Goal: Task Accomplishment & Management: Manage account settings

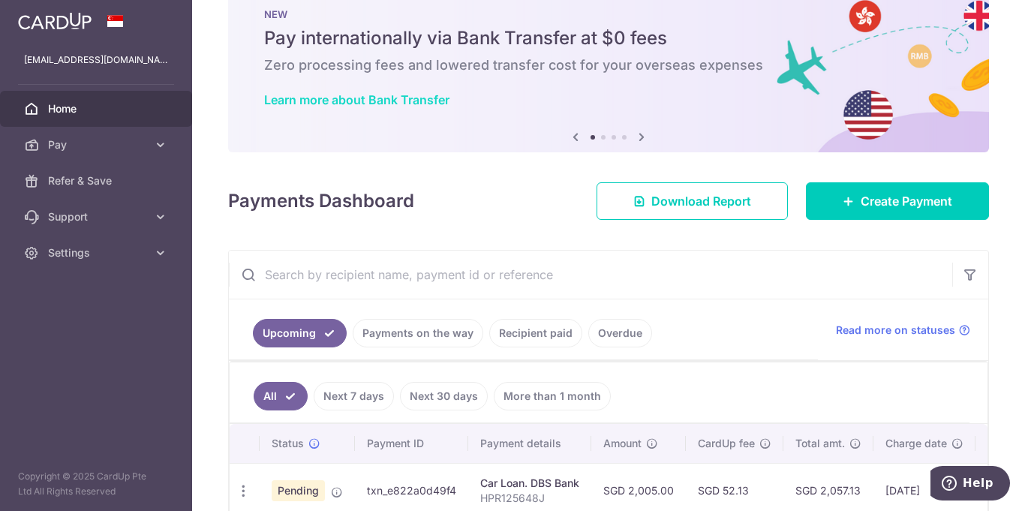
scroll to position [33, 0]
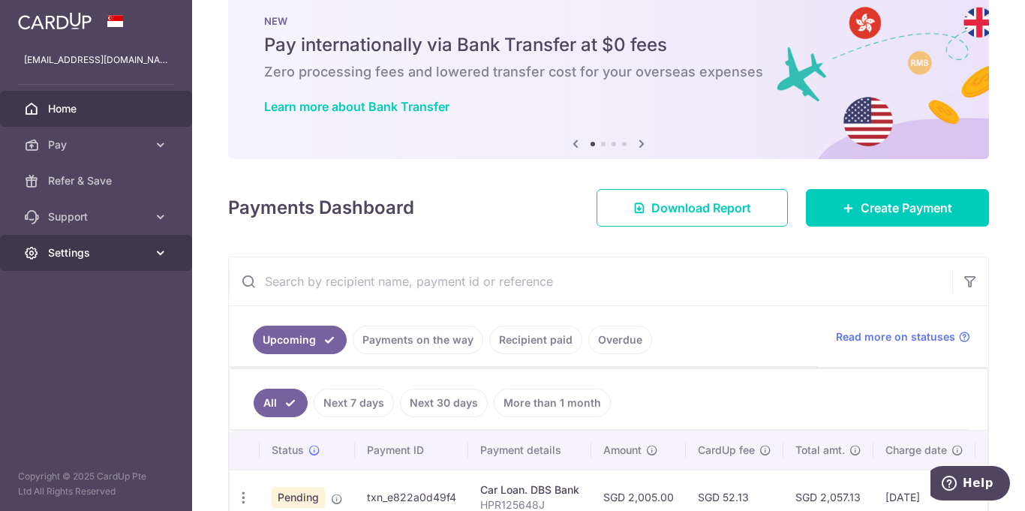
click at [80, 254] on span "Settings" at bounding box center [97, 252] width 99 height 15
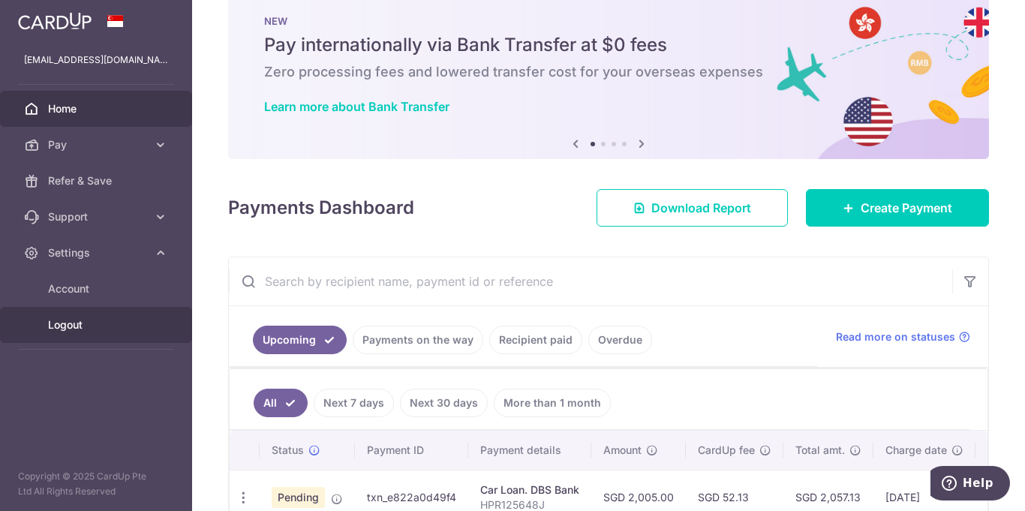
click at [74, 328] on span "Logout" at bounding box center [97, 324] width 99 height 15
